Goal: Communication & Community: Answer question/provide support

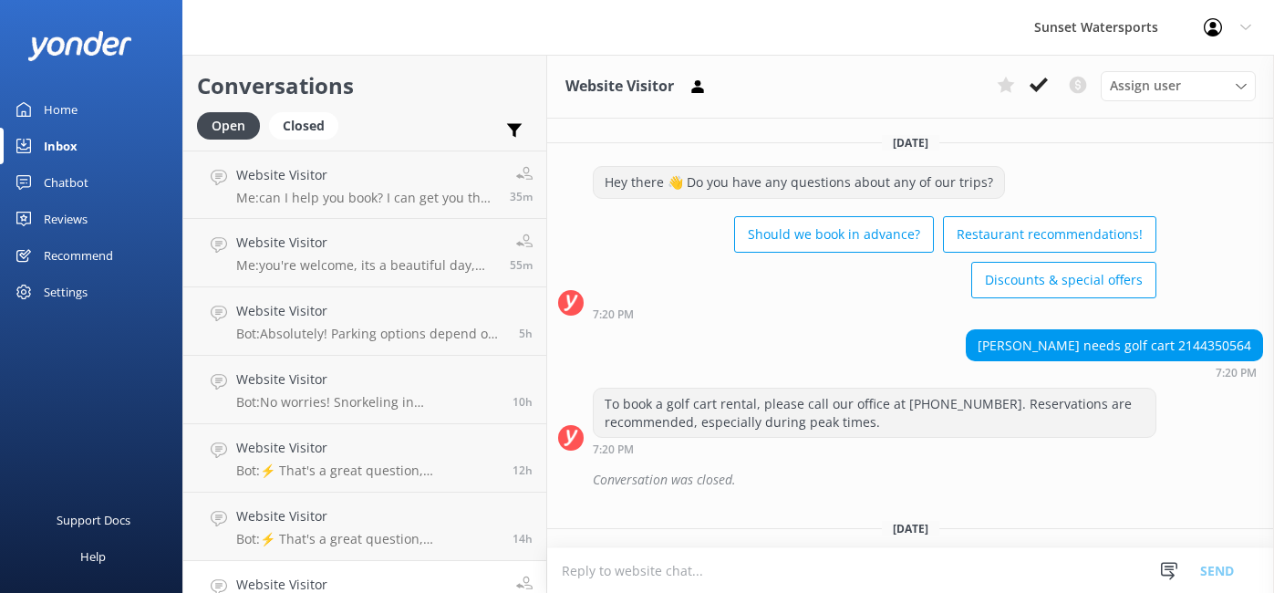
click at [415, 188] on div "Website Visitor Me: can I help you book? I can get you the best rate... which d…" at bounding box center [366, 184] width 260 height 39
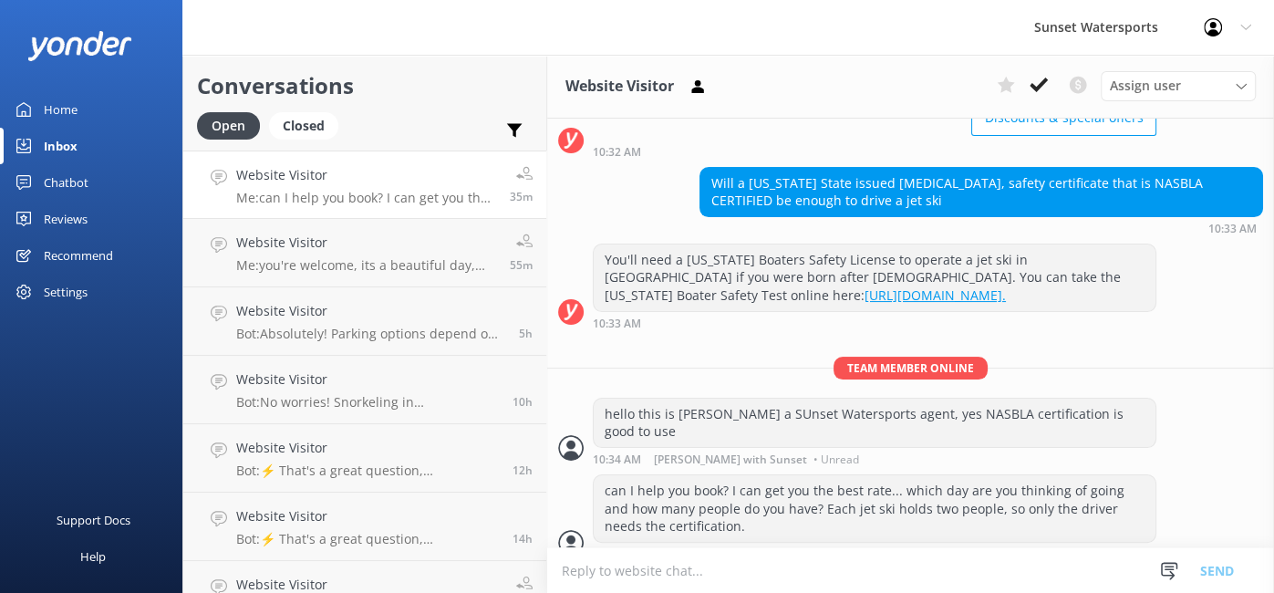
scroll to position [162, 0]
click at [725, 326] on div "10:33 AM" at bounding box center [875, 323] width 564 height 13
click at [445, 253] on div "Website Visitor Me: you're welcome, its a beautiful day, should be nice this ev…" at bounding box center [366, 253] width 260 height 40
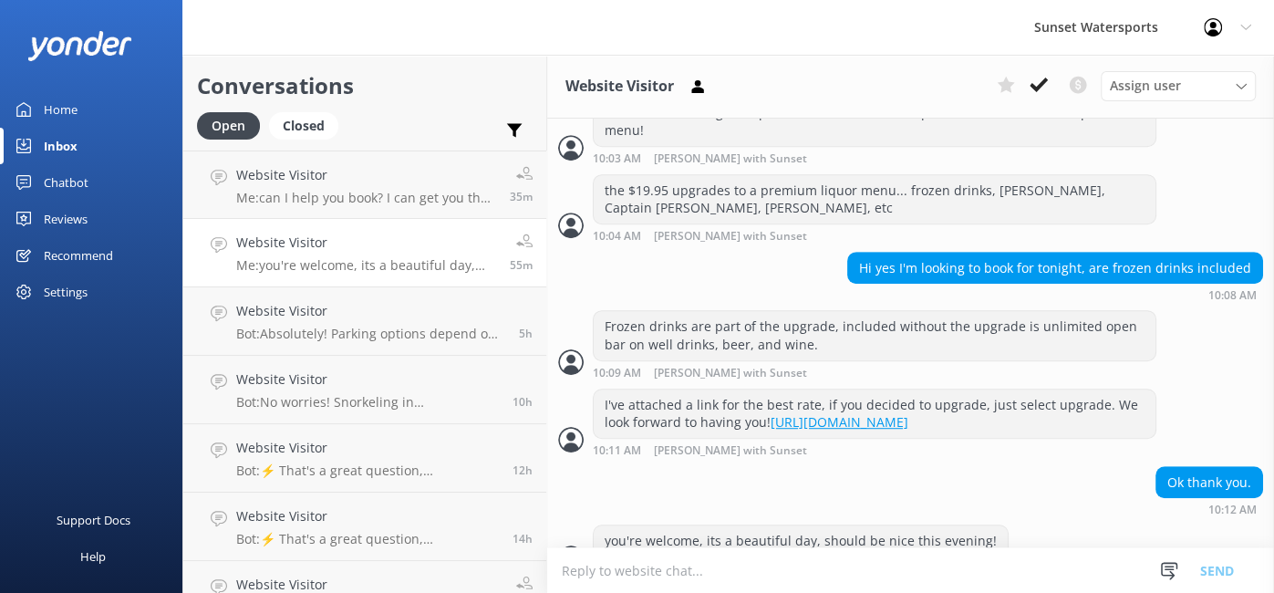
scroll to position [723, 0]
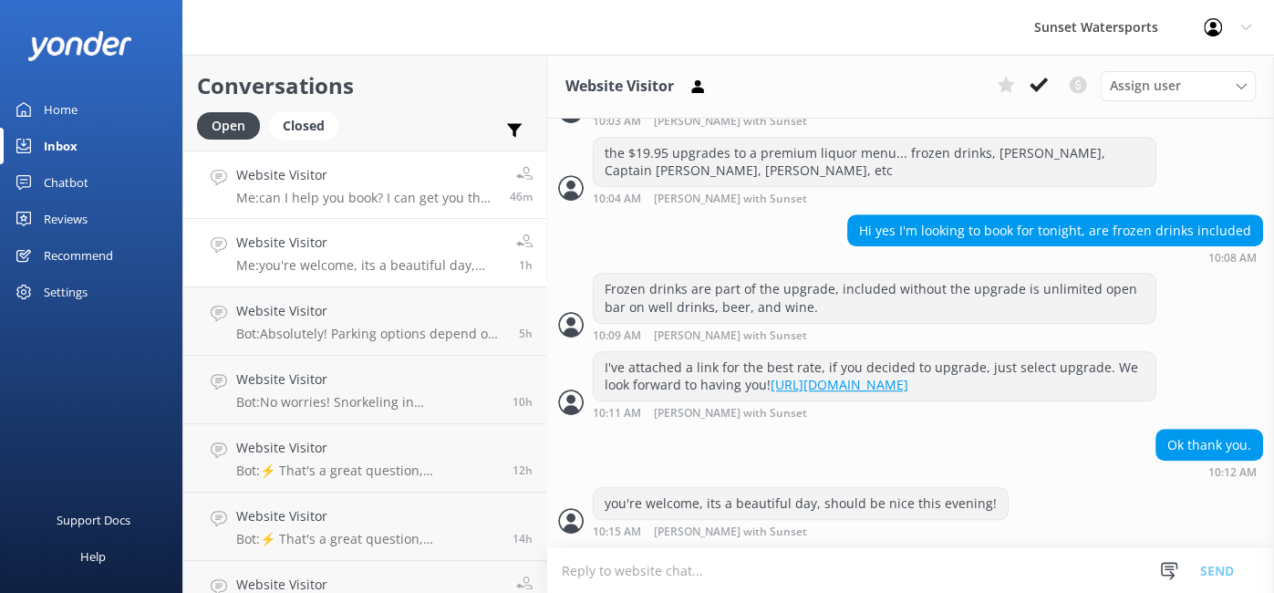
click at [441, 192] on p "Me: can I help you book? I can get you the best rate... which day are you think…" at bounding box center [366, 198] width 260 height 16
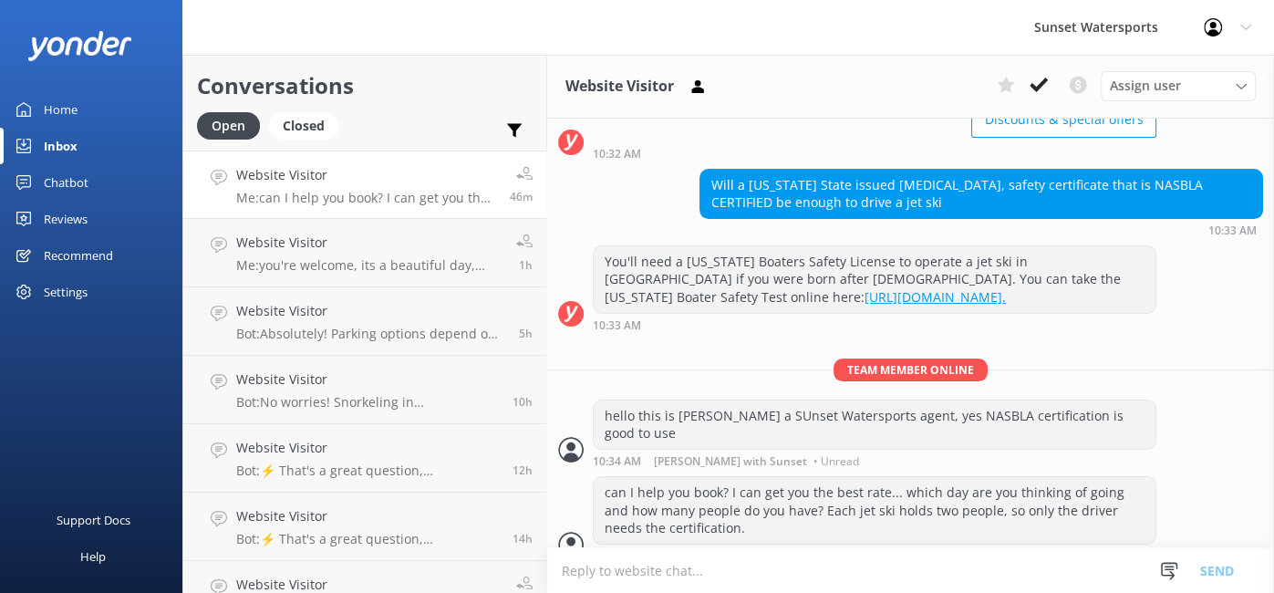
scroll to position [162, 0]
